Goal: Transaction & Acquisition: Book appointment/travel/reservation

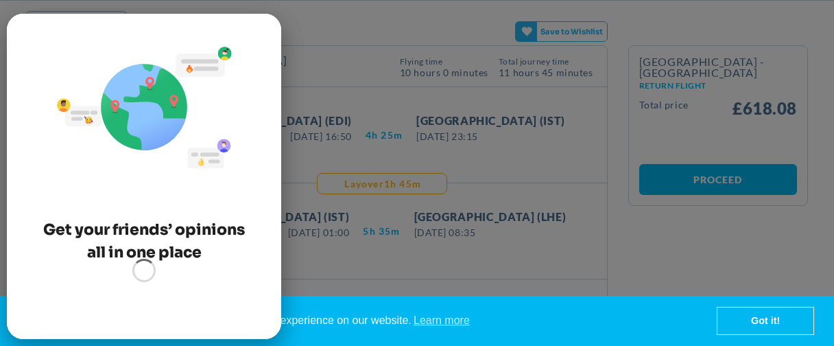
scroll to position [144, 0]
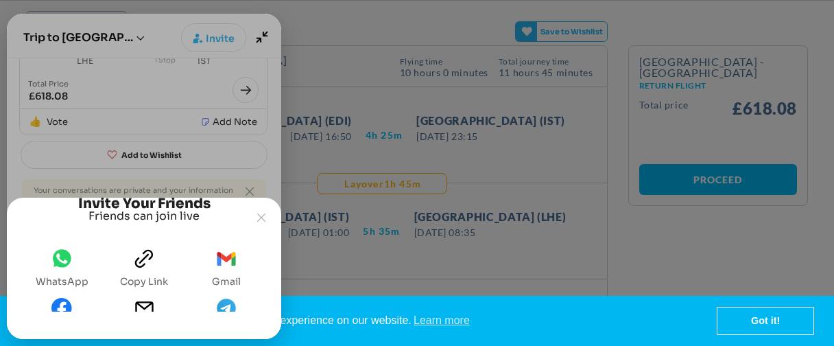
click at [51, 260] on icon "whatsapp" at bounding box center [61, 258] width 21 height 21
click at [138, 254] on icon "clipboard" at bounding box center [144, 258] width 21 height 21
click at [262, 204] on button "Joyned Window" at bounding box center [261, 217] width 26 height 26
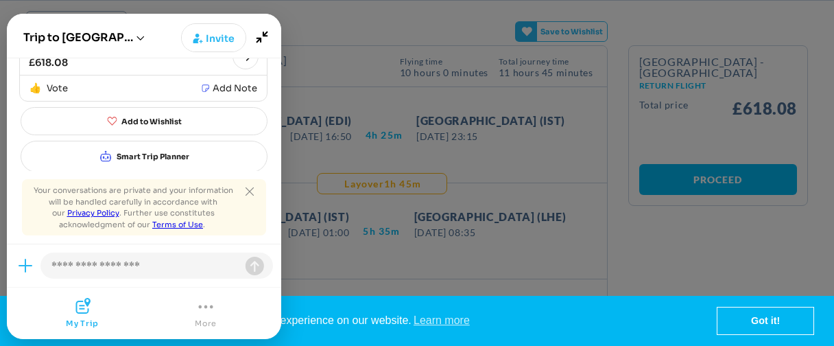
scroll to position [181, 0]
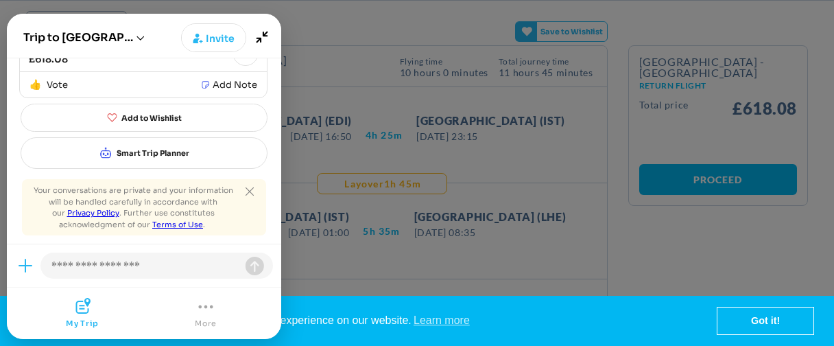
click at [208, 311] on icon "Joyned Window" at bounding box center [205, 306] width 16 height 16
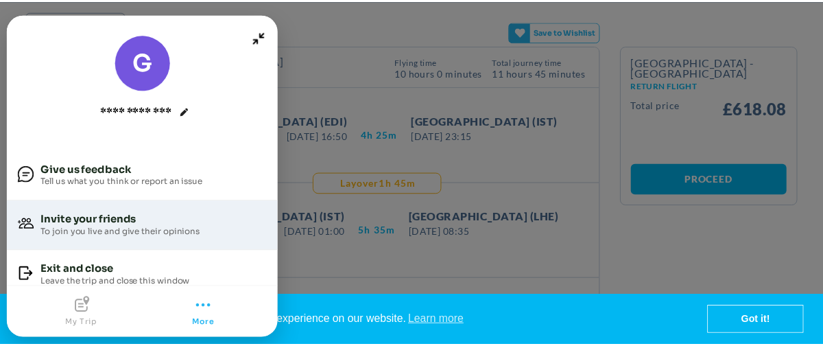
scroll to position [14, 0]
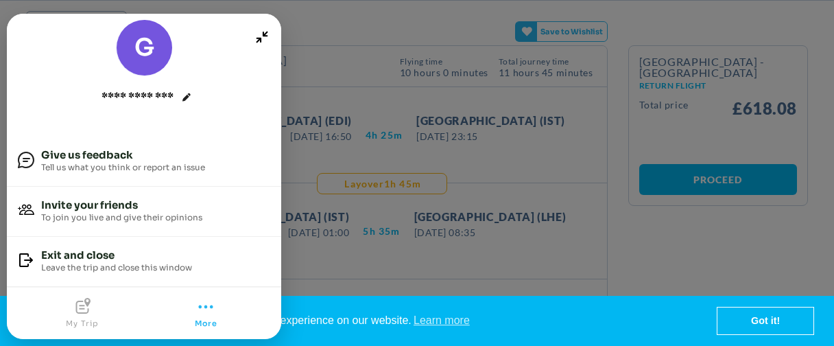
click at [553, 176] on joyned-dark-overlay at bounding box center [417, 207] width 834 height 414
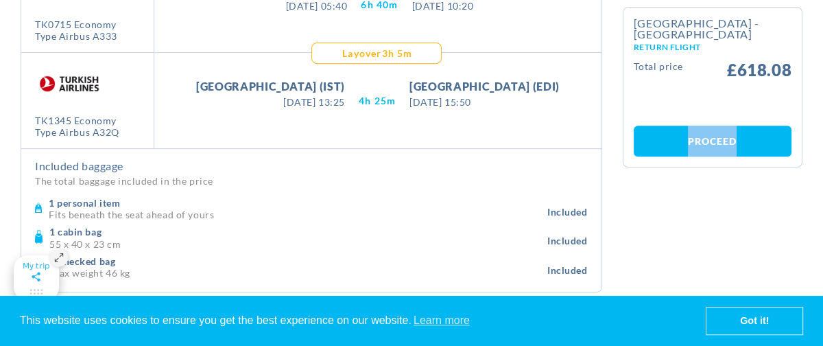
scroll to position [746, 0]
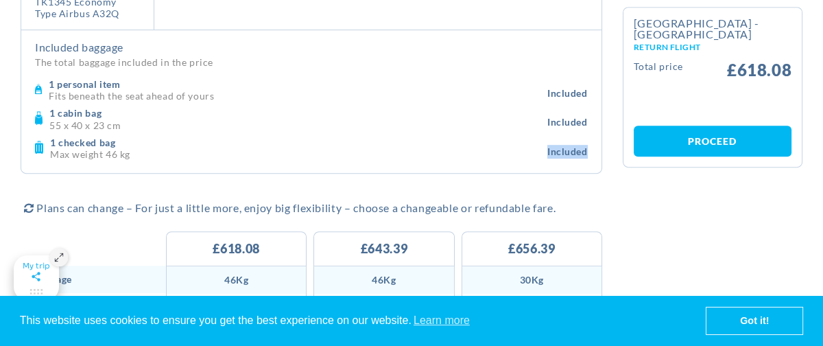
drag, startPoint x: 588, startPoint y: 147, endPoint x: 525, endPoint y: 147, distance: 63.1
click at [525, 147] on div "Included baggage The total baggage included in the price 1 personal item Fits b…" at bounding box center [311, 101] width 580 height 143
click at [525, 148] on p "Max weight 46 kg" at bounding box center [298, 153] width 497 height 10
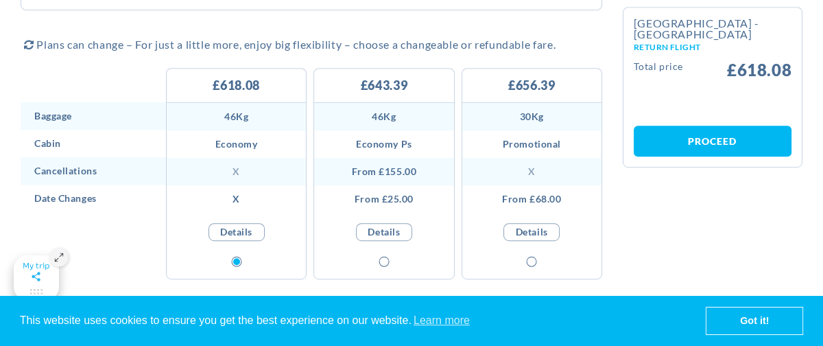
scroll to position [938, 0]
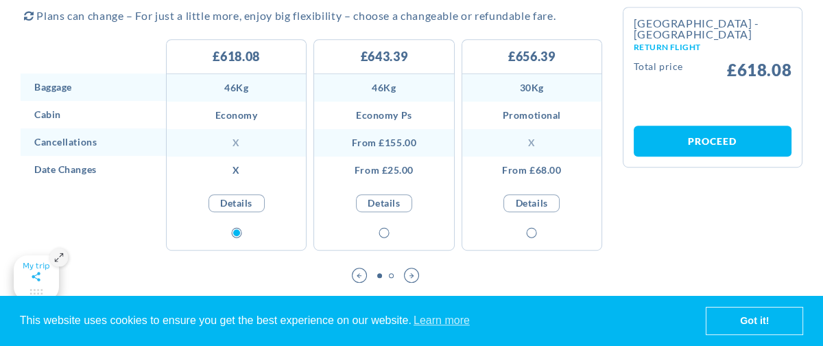
click at [415, 267] on div "Next slide" at bounding box center [411, 274] width 15 height 15
click at [356, 267] on div "Previous slide" at bounding box center [359, 274] width 15 height 15
click at [414, 269] on div "Next slide" at bounding box center [411, 274] width 15 height 15
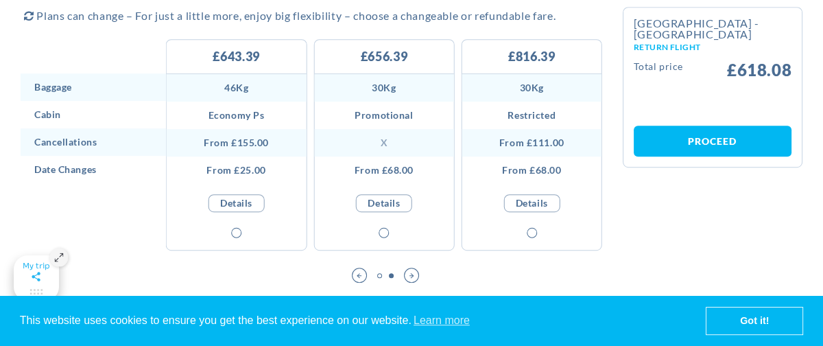
click at [359, 267] on div "Previous slide" at bounding box center [359, 274] width 15 height 15
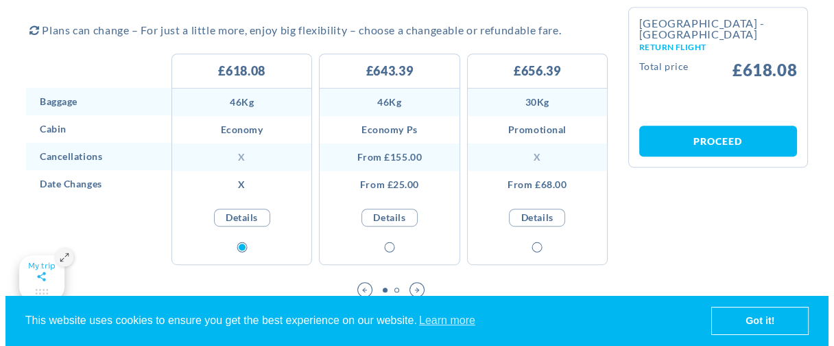
scroll to position [924, 0]
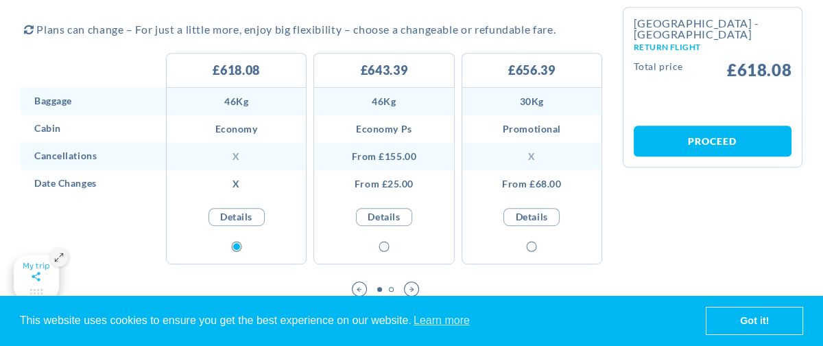
click at [238, 210] on link "Details" at bounding box center [236, 217] width 56 height 18
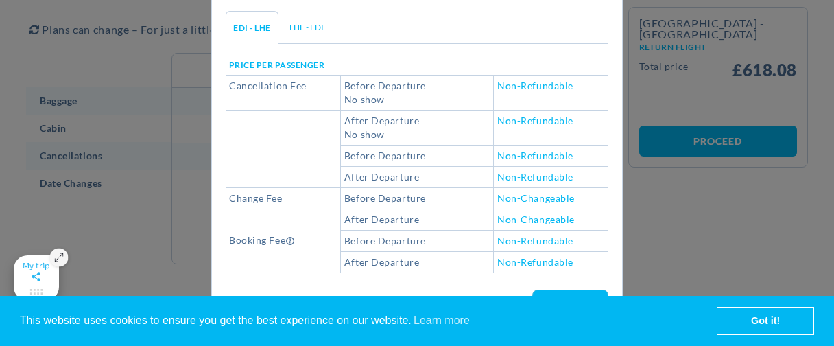
scroll to position [0, 0]
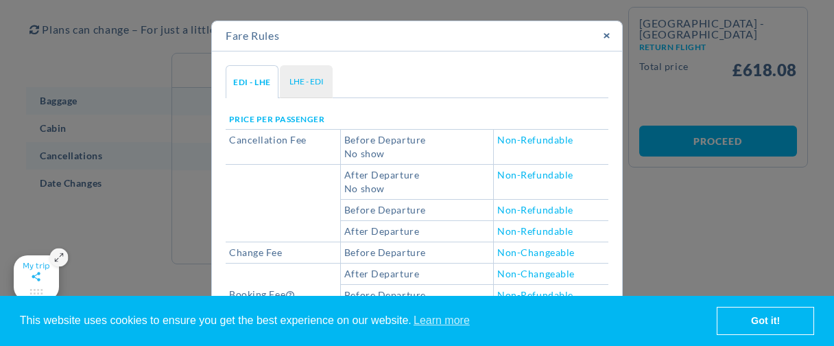
click at [302, 86] on link "LHE - EDI" at bounding box center [306, 81] width 53 height 33
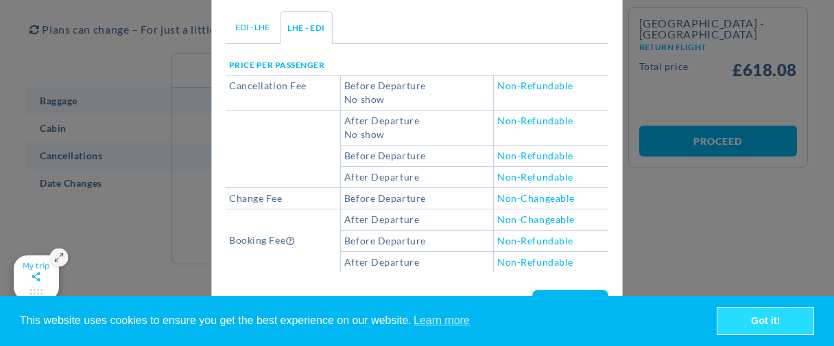
click at [765, 317] on link "Got it!" at bounding box center [765, 320] width 96 height 27
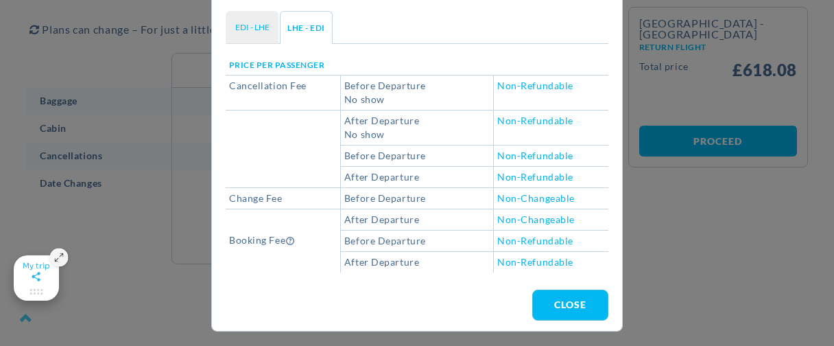
click at [229, 21] on link "EDI - LHE" at bounding box center [252, 27] width 53 height 33
drag, startPoint x: 565, startPoint y: 251, endPoint x: 378, endPoint y: 135, distance: 220.1
click at [378, 135] on tbody "Price per passenger Cancellation Fee Before Departure No show Non-Refundable Af…" at bounding box center [417, 163] width 383 height 218
click at [378, 135] on span "No show" at bounding box center [416, 135] width 145 height 14
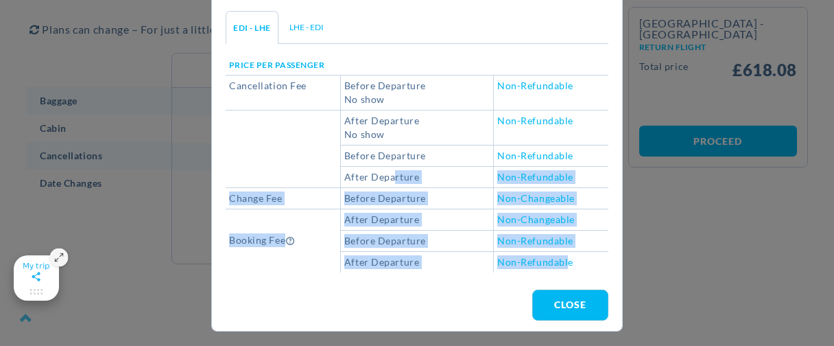
drag, startPoint x: 561, startPoint y: 252, endPoint x: 373, endPoint y: 142, distance: 218.1
click at [373, 142] on tbody "Price per passenger Cancellation Fee Before Departure No show Non-Refundable Af…" at bounding box center [417, 163] width 383 height 218
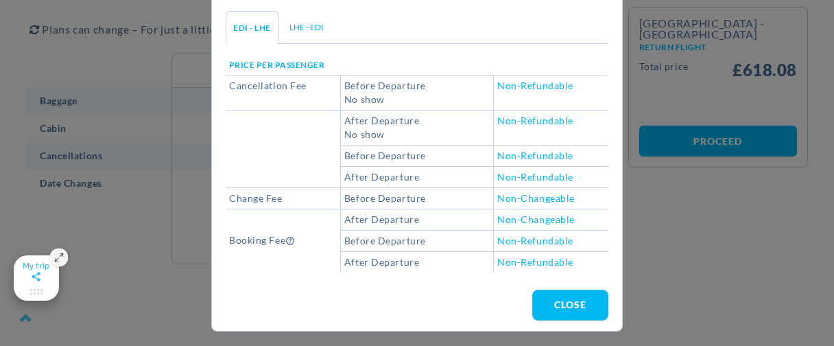
click at [373, 142] on td "After Departure No show" at bounding box center [416, 127] width 153 height 35
click at [295, 32] on link "LHE - EDI" at bounding box center [306, 27] width 53 height 33
click at [566, 298] on button "close" at bounding box center [570, 304] width 76 height 31
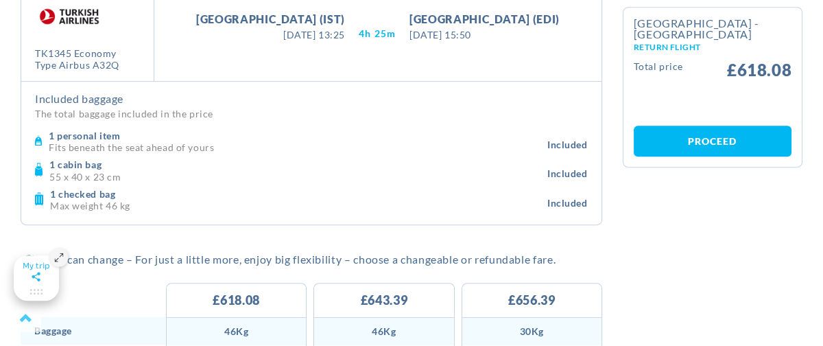
scroll to position [694, 0]
drag, startPoint x: 128, startPoint y: 201, endPoint x: 50, endPoint y: 164, distance: 86.5
click at [50, 164] on div "1 personal item Fits beneath the seat ahead of yours Included" at bounding box center [311, 171] width 553 height 88
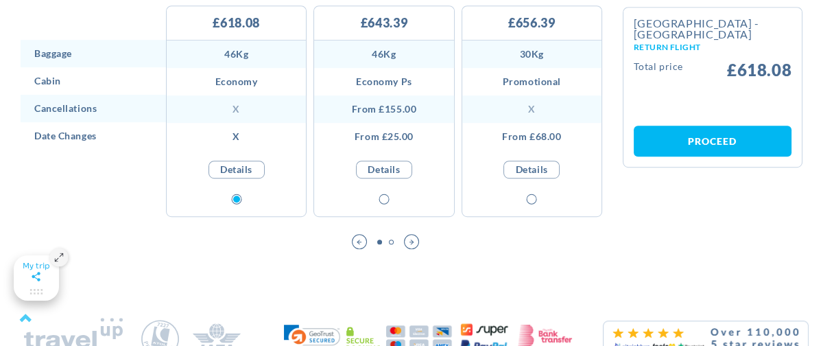
scroll to position [991, 0]
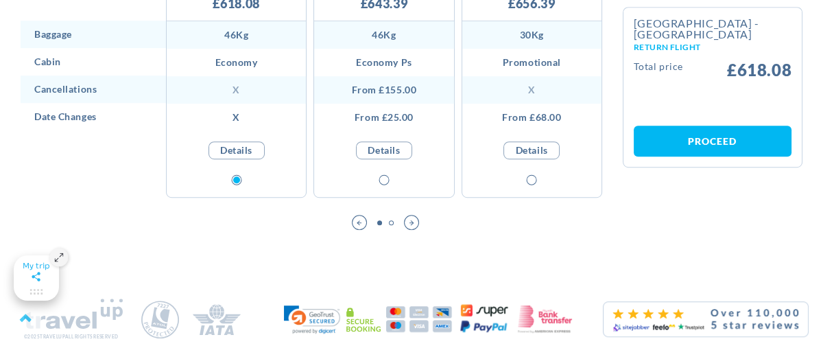
click at [381, 180] on div at bounding box center [383, 180] width 139 height 0
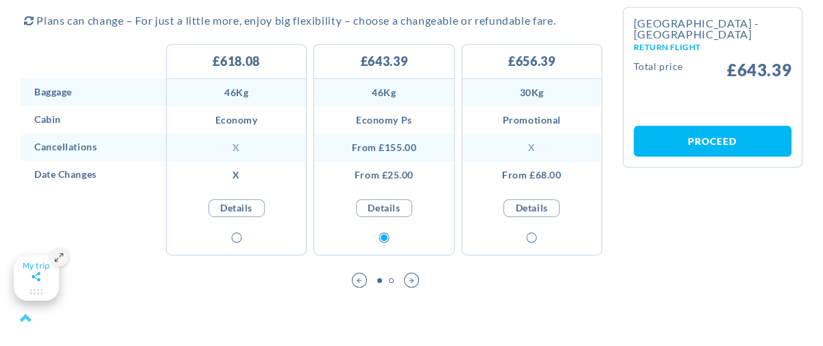
scroll to position [933, 0]
click at [532, 237] on div at bounding box center [531, 237] width 139 height 0
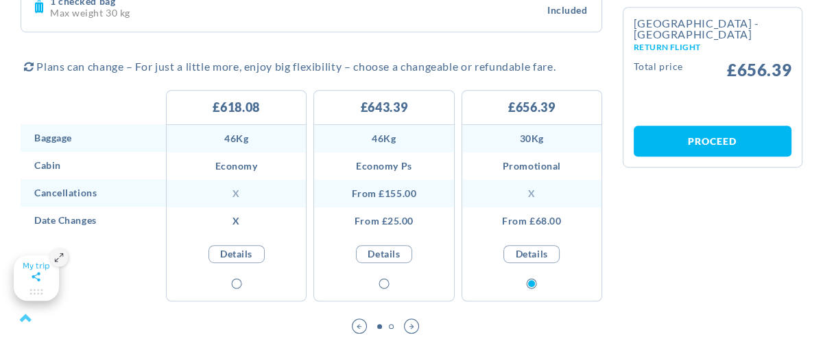
scroll to position [979, 0]
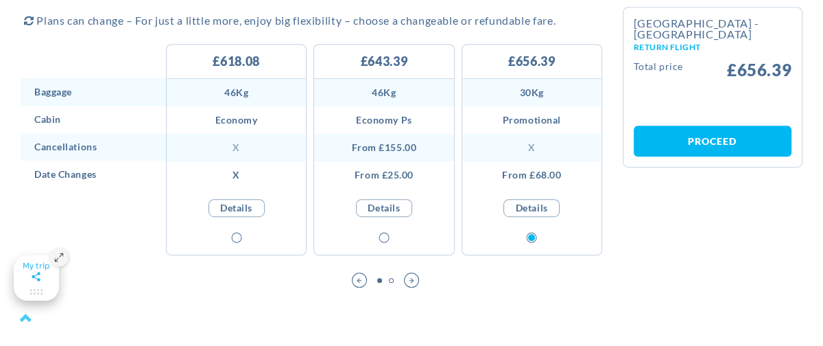
click at [407, 275] on div "Next slide" at bounding box center [411, 279] width 15 height 15
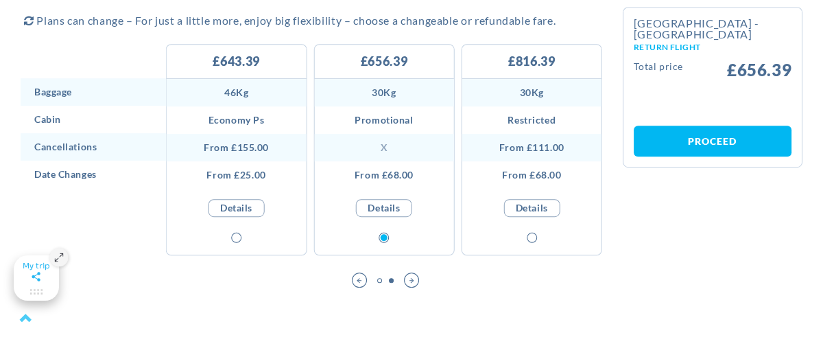
click at [534, 237] on div at bounding box center [531, 237] width 139 height 0
click at [416, 274] on div "Next slide" at bounding box center [411, 279] width 15 height 15
click at [359, 275] on div "Previous slide" at bounding box center [359, 279] width 15 height 15
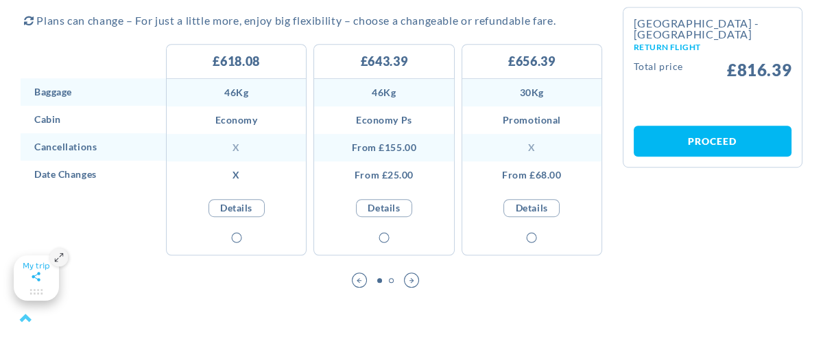
click at [359, 275] on div "Previous slide" at bounding box center [359, 279] width 15 height 15
click at [232, 237] on div at bounding box center [236, 237] width 139 height 0
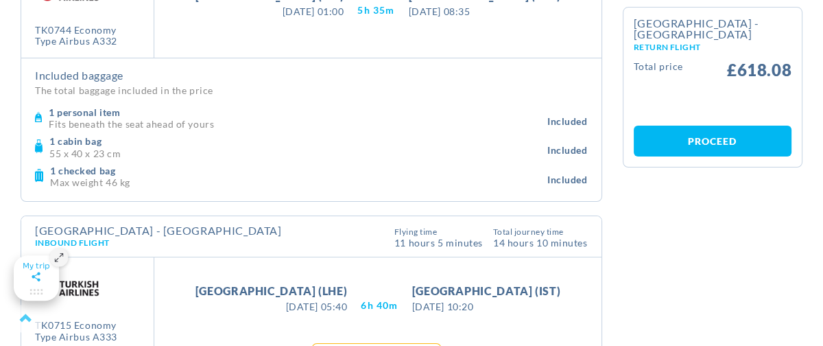
scroll to position [327, 0]
drag, startPoint x: 64, startPoint y: 169, endPoint x: 153, endPoint y: 186, distance: 90.8
click at [153, 186] on div "1 checked bag Max weight 46 kg Included" at bounding box center [311, 175] width 553 height 29
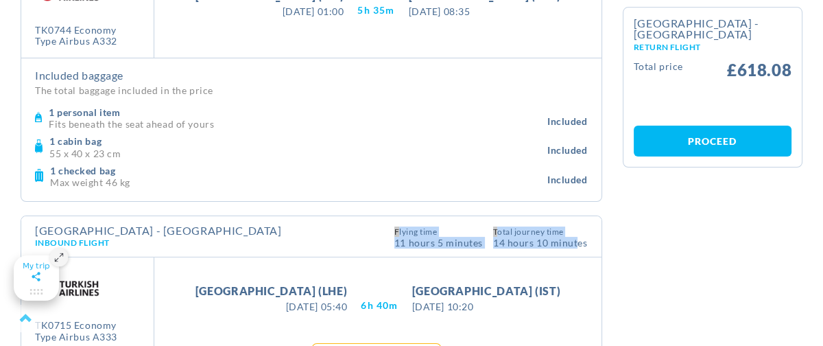
drag, startPoint x: 399, startPoint y: 225, endPoint x: 576, endPoint y: 248, distance: 178.4
click at [576, 248] on div "[GEOGRAPHIC_DATA] - [GEOGRAPHIC_DATA] Inbound Flight This flight Typical for th…" at bounding box center [311, 236] width 580 height 41
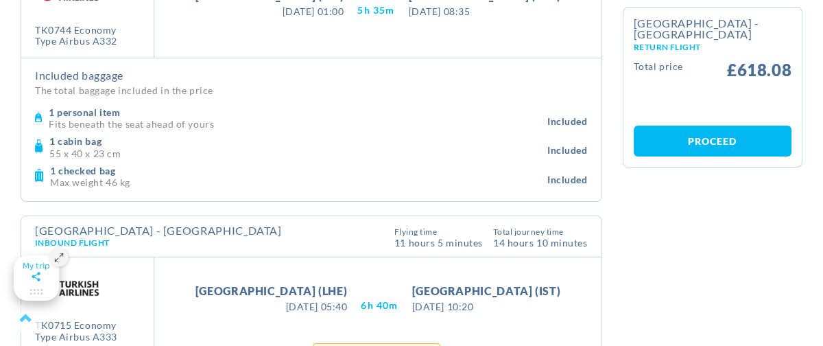
click at [576, 248] on div "[GEOGRAPHIC_DATA] - [GEOGRAPHIC_DATA] Inbound Flight This flight Typical for th…" at bounding box center [311, 236] width 580 height 41
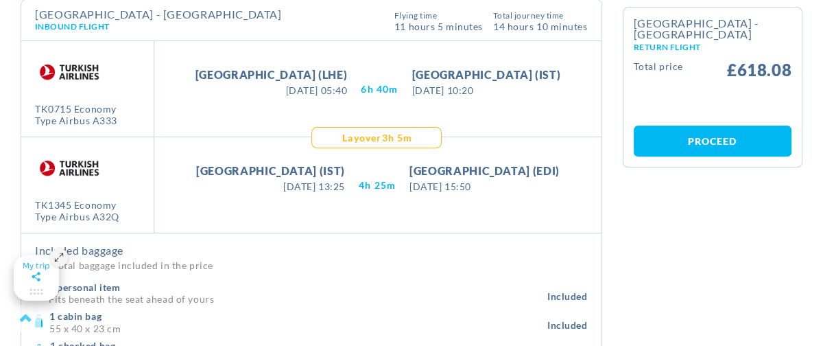
scroll to position [607, 0]
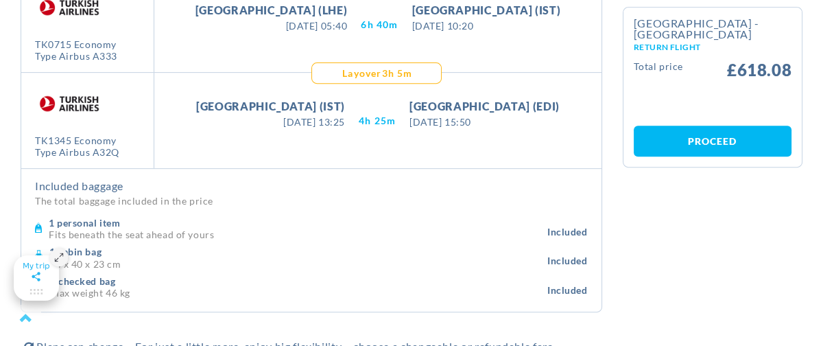
drag, startPoint x: 341, startPoint y: 67, endPoint x: 414, endPoint y: 73, distance: 72.9
click at [414, 73] on div "[GEOGRAPHIC_DATA] - [GEOGRAPHIC_DATA] Inbound Flight This flight Typical for th…" at bounding box center [311, 124] width 580 height 376
click at [414, 73] on div "Take Off [GEOGRAPHIC_DATA] (IST) [DATE] 13:25 [DATE] 13:25 4H 25M Landing [GEOG…" at bounding box center [377, 120] width 446 height 95
drag, startPoint x: 414, startPoint y: 73, endPoint x: 341, endPoint y: 68, distance: 72.8
click at [341, 68] on div "[GEOGRAPHIC_DATA] - [GEOGRAPHIC_DATA] Inbound Flight This flight Typical for th…" at bounding box center [311, 124] width 580 height 376
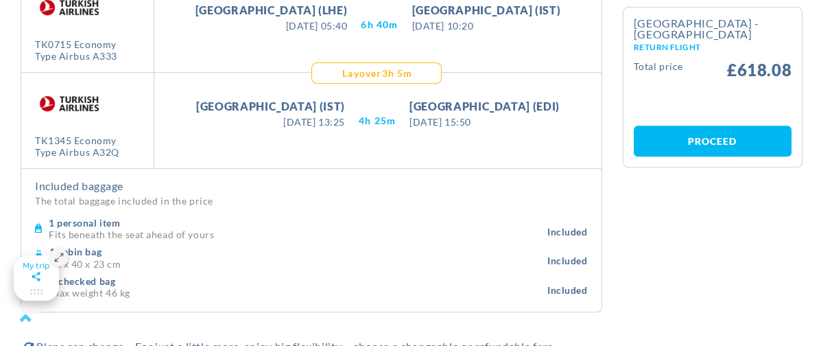
click at [342, 68] on span "Layover" at bounding box center [361, 74] width 39 height 14
drag, startPoint x: 341, startPoint y: 68, endPoint x: 415, endPoint y: 67, distance: 73.4
click at [415, 67] on div "Layover 3H 5M" at bounding box center [376, 72] width 130 height 21
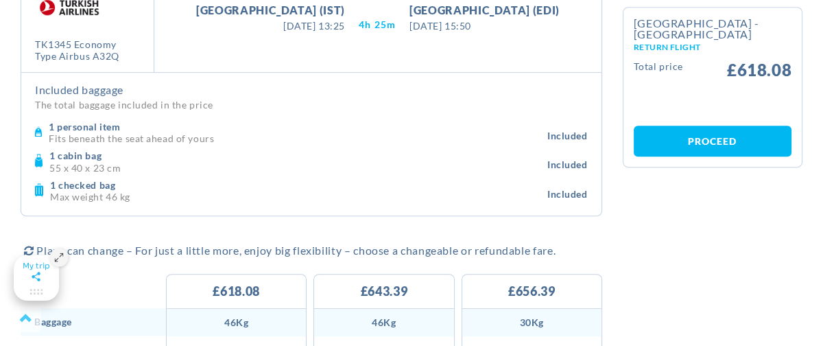
scroll to position [705, 0]
drag, startPoint x: 129, startPoint y: 193, endPoint x: 49, endPoint y: 181, distance: 81.2
click at [49, 181] on div "1 checked bag Max weight 46 kg Included" at bounding box center [311, 188] width 553 height 29
click at [49, 181] on div at bounding box center [42, 189] width 15 height 23
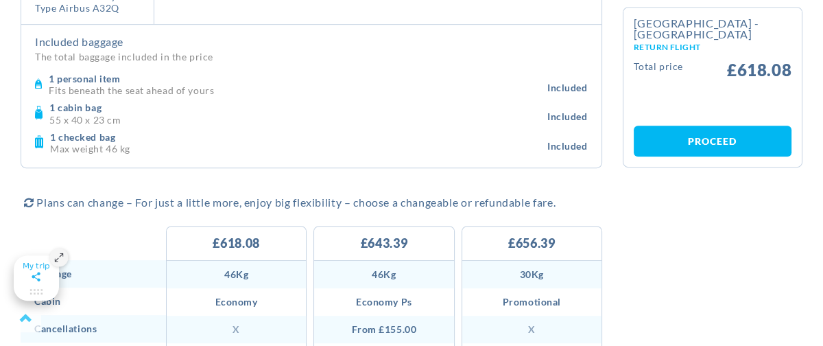
scroll to position [832, 0]
